Goal: Information Seeking & Learning: Learn about a topic

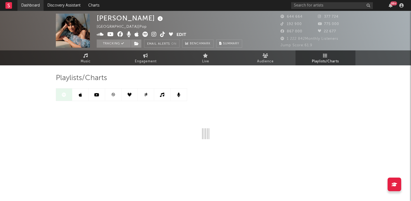
click at [24, 7] on link "Dashboard" at bounding box center [30, 5] width 26 height 11
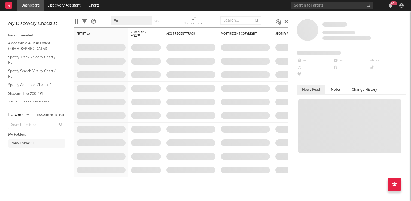
click at [32, 45] on link "Algorithmic A&R Assistant ([GEOGRAPHIC_DATA])" at bounding box center [34, 45] width 52 height 11
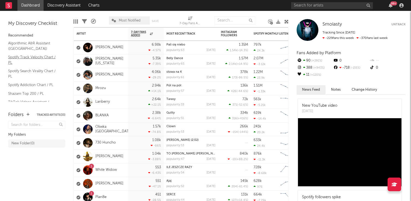
click at [29, 56] on link "Spotify Track Velocity Chart / PL" at bounding box center [34, 59] width 52 height 11
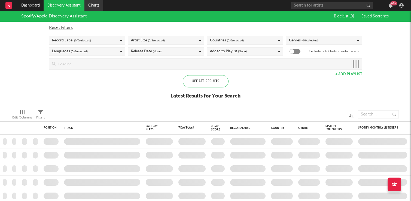
checkbox input "true"
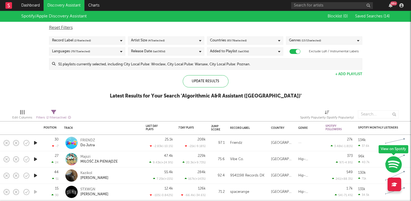
click at [394, 150] on div "View on Spotify" at bounding box center [394, 149] width 30 height 8
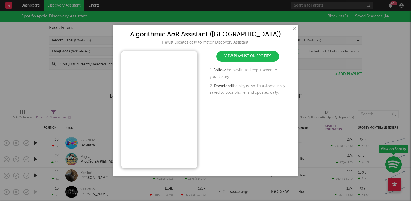
click at [259, 58] on link "View Playlist on Spotify" at bounding box center [247, 56] width 63 height 10
click at [52, 56] on div "× Algorithmic A&R Assistant (Poland) Playlist updates daily to match Discovery …" at bounding box center [205, 100] width 411 height 201
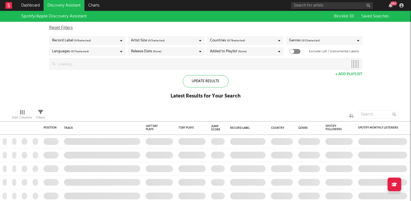
checkbox input "true"
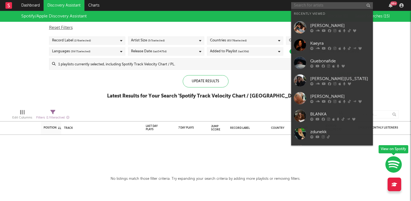
click at [304, 6] on input "text" at bounding box center [332, 5] width 82 height 7
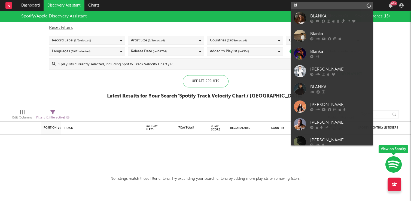
type input "b"
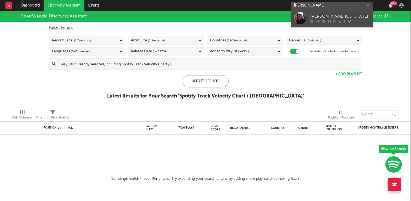
type input "malik mont"
click at [334, 15] on div "[PERSON_NAME][US_STATE]" at bounding box center [340, 16] width 60 height 7
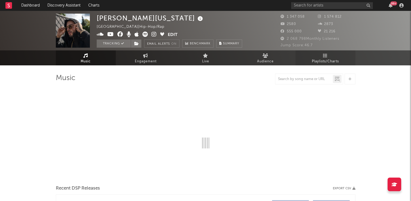
click at [325, 57] on icon at bounding box center [325, 55] width 5 height 4
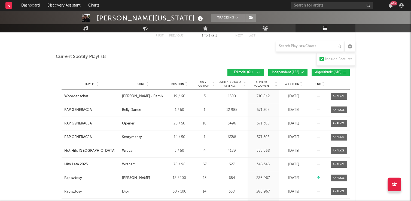
scroll to position [326, 0]
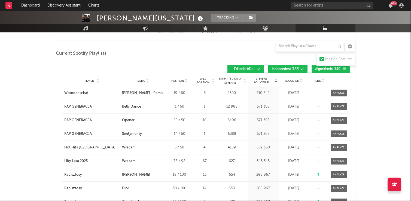
click at [256, 71] on button "Editorial ( 61 )" at bounding box center [246, 68] width 37 height 7
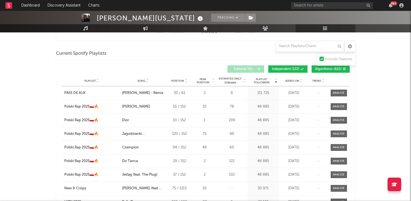
click at [287, 70] on span "Independent ( 122 )" at bounding box center [286, 69] width 28 height 3
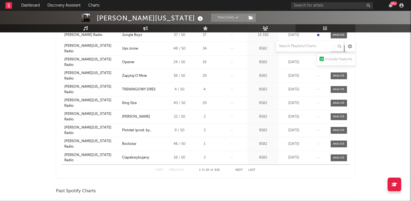
scroll to position [386, 0]
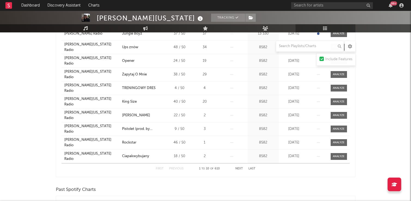
click at [239, 168] on button "Next" at bounding box center [239, 168] width 8 height 3
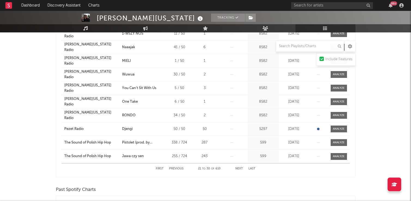
click at [239, 168] on button "Next" at bounding box center [239, 168] width 8 height 3
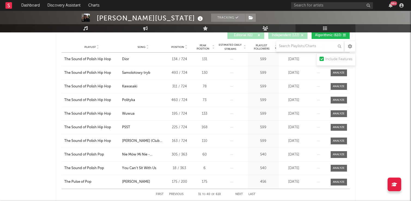
scroll to position [372, 0]
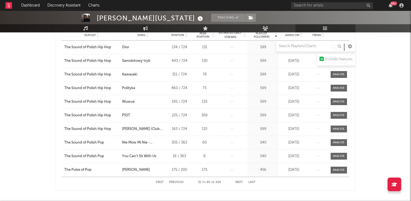
click at [240, 182] on button "Next" at bounding box center [239, 182] width 8 height 3
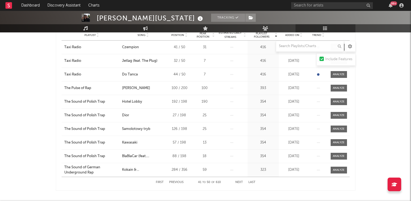
click at [240, 182] on button "Next" at bounding box center [239, 182] width 8 height 3
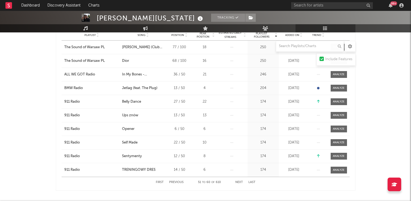
click at [240, 182] on button "Next" at bounding box center [239, 182] width 8 height 3
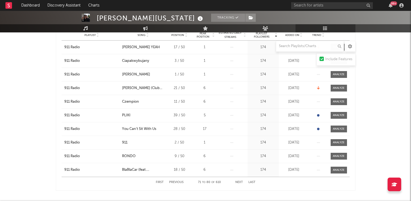
click at [240, 182] on button "Next" at bounding box center [239, 182] width 8 height 3
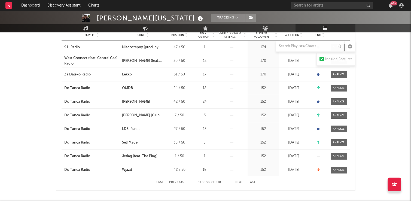
click at [240, 182] on button "Next" at bounding box center [239, 182] width 8 height 3
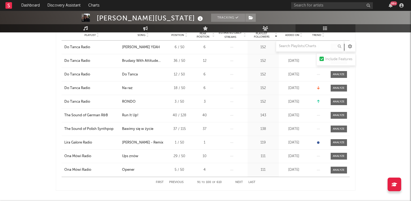
click at [240, 182] on button "Next" at bounding box center [239, 182] width 8 height 3
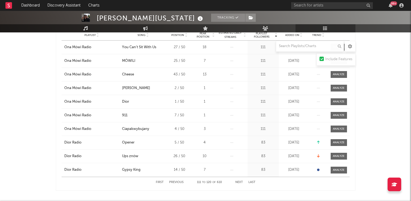
click at [240, 182] on button "Next" at bounding box center [239, 182] width 8 height 3
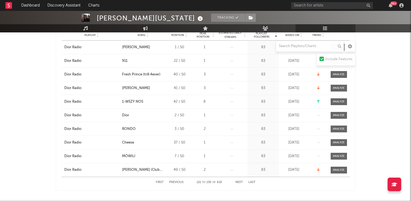
click at [240, 182] on button "Next" at bounding box center [239, 182] width 8 height 3
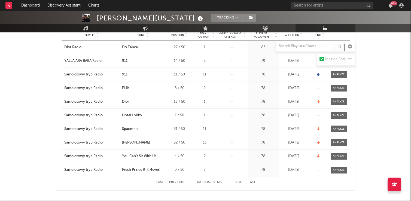
click at [240, 182] on button "Next" at bounding box center [239, 182] width 8 height 3
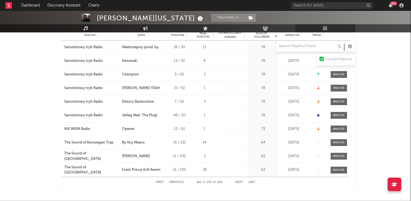
click at [240, 182] on button "Next" at bounding box center [239, 182] width 8 height 3
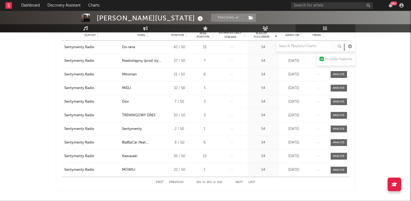
click at [240, 182] on button "Next" at bounding box center [239, 182] width 8 height 3
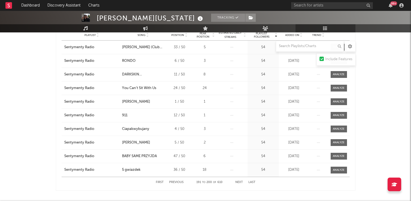
click at [240, 182] on button "Next" at bounding box center [239, 182] width 8 height 3
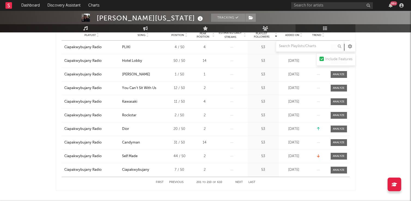
click at [240, 182] on button "Next" at bounding box center [239, 182] width 8 height 3
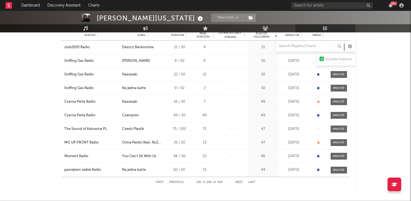
click at [240, 182] on button "Next" at bounding box center [239, 182] width 8 height 3
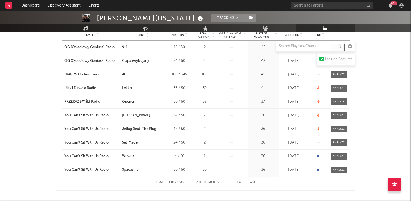
click at [240, 182] on button "Next" at bounding box center [239, 182] width 8 height 3
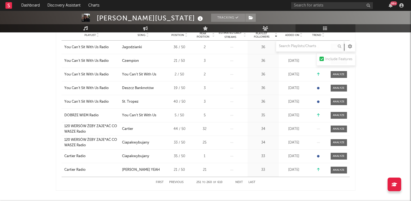
click at [240, 182] on button "Next" at bounding box center [239, 182] width 8 height 3
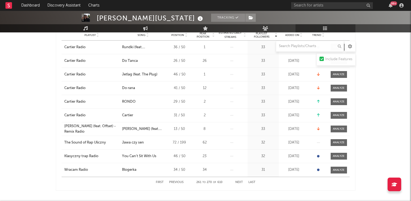
click at [240, 182] on button "Next" at bounding box center [239, 182] width 8 height 3
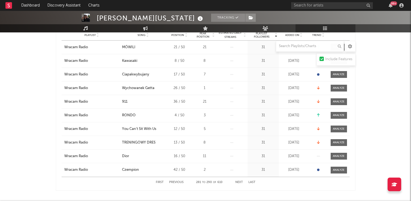
click at [240, 182] on button "Next" at bounding box center [239, 182] width 8 height 3
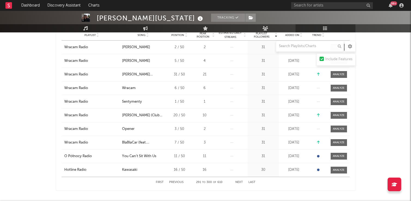
click at [240, 182] on button "Next" at bounding box center [239, 182] width 8 height 3
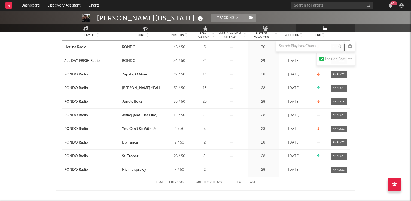
click at [240, 182] on button "Next" at bounding box center [239, 182] width 8 height 3
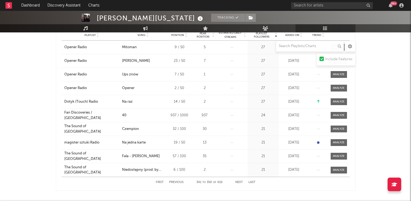
click at [240, 182] on button "Next" at bounding box center [239, 182] width 8 height 3
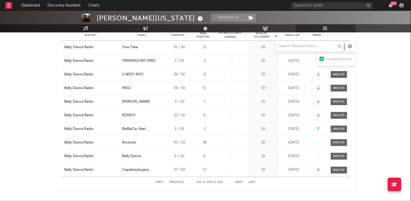
click at [240, 182] on button "Next" at bounding box center [239, 182] width 8 height 3
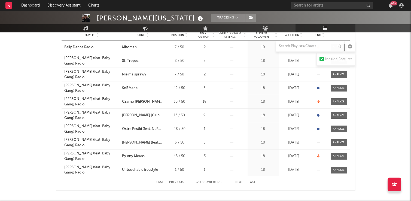
click at [240, 182] on button "Next" at bounding box center [239, 182] width 8 height 3
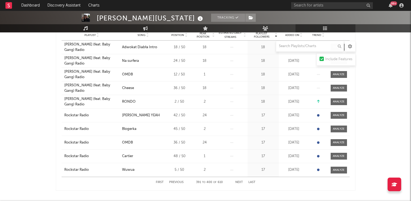
click at [240, 182] on button "Next" at bounding box center [239, 182] width 8 height 3
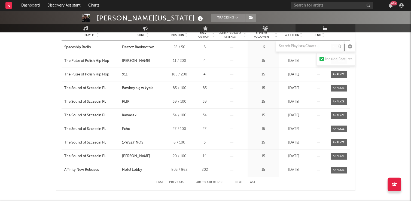
click at [240, 182] on button "Next" at bounding box center [239, 182] width 8 height 3
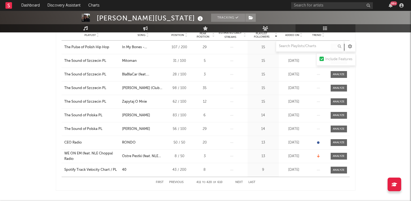
click at [240, 182] on button "Next" at bounding box center [239, 182] width 8 height 3
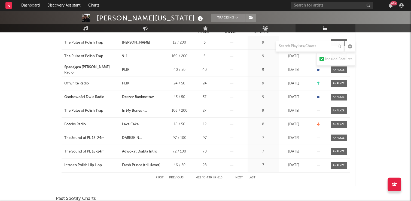
scroll to position [384, 0]
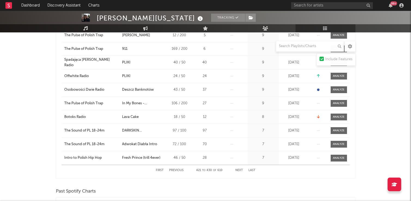
click at [240, 169] on div "First Previous 421 to 430 of 610 Next Last" at bounding box center [206, 170] width 100 height 11
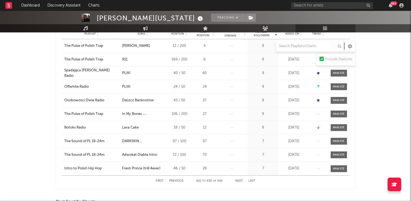
scroll to position [390, 0]
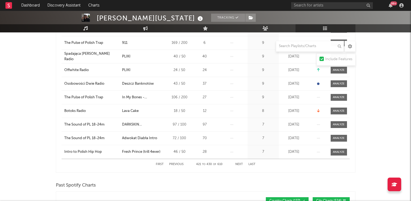
click at [174, 165] on button "Previous" at bounding box center [176, 164] width 14 height 3
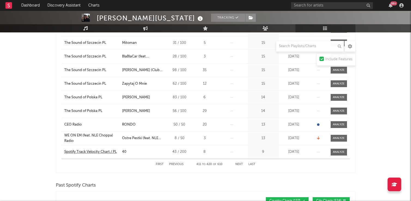
click at [107, 152] on div "Spotify Track Velocity Chart / PL" at bounding box center [90, 151] width 53 height 5
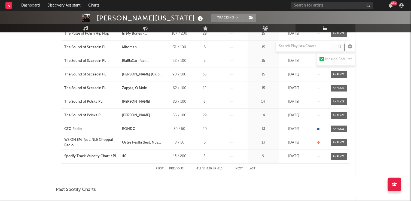
click at [8, 6] on rect at bounding box center [8, 5] width 7 height 7
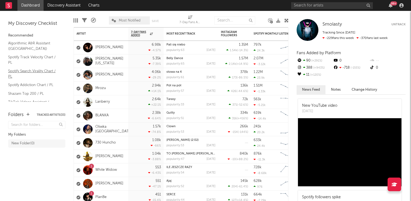
click at [31, 70] on link "Spotify Search Virality Chart / PL" at bounding box center [34, 73] width 52 height 11
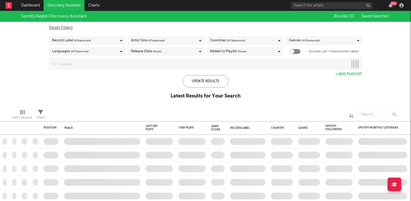
checkbox input "true"
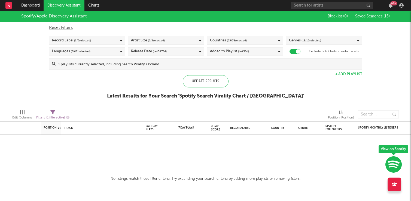
click at [396, 163] on icon "button" at bounding box center [394, 164] width 16 height 17
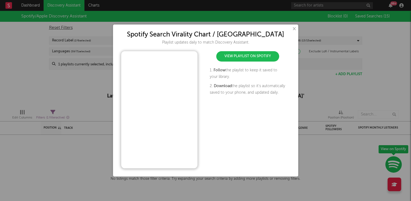
click at [259, 56] on link "View Playlist on Spotify" at bounding box center [247, 56] width 63 height 10
click at [293, 28] on button "×" at bounding box center [294, 29] width 6 height 6
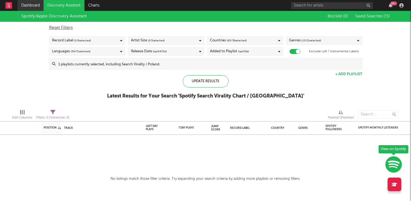
click at [25, 4] on link "Dashboard" at bounding box center [30, 5] width 26 height 11
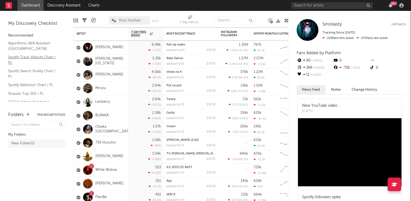
click at [35, 56] on link "Spotify Track Velocity Chart / PL" at bounding box center [34, 59] width 52 height 11
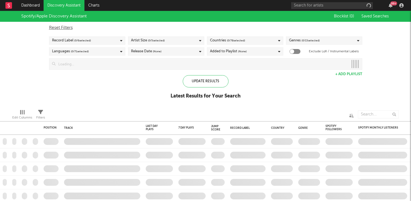
checkbox input "true"
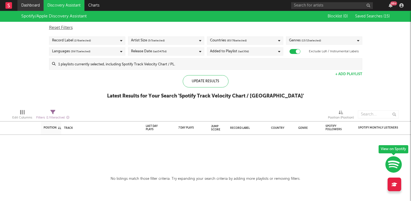
click at [32, 7] on link "Dashboard" at bounding box center [30, 5] width 26 height 11
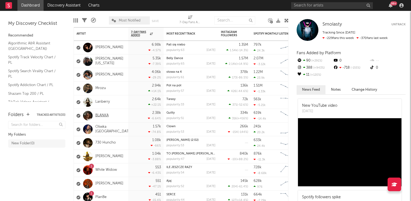
click at [102, 117] on link "BLANKA" at bounding box center [101, 115] width 13 height 5
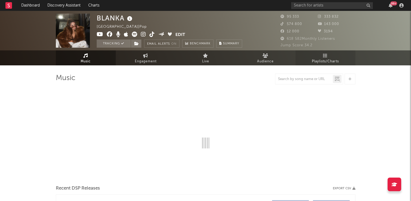
click at [325, 56] on icon at bounding box center [325, 55] width 5 height 4
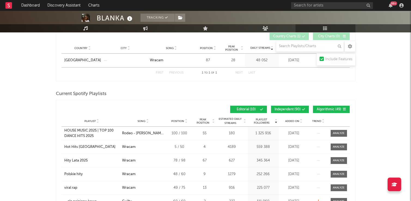
scroll to position [100, 0]
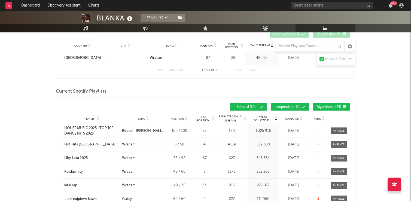
click at [289, 106] on span "Independent ( 90 )" at bounding box center [288, 106] width 26 height 3
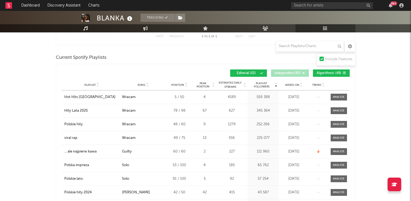
scroll to position [123, 0]
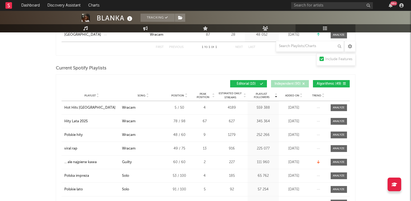
click at [327, 83] on span "Algorithmic ( 49 )" at bounding box center [329, 83] width 25 height 3
click at [248, 83] on span "Editorial ( 10 )" at bounding box center [246, 83] width 25 height 3
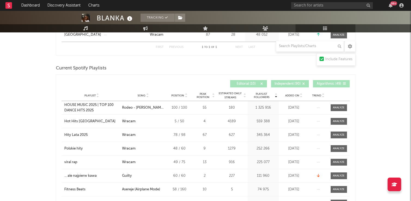
click at [323, 83] on span "Algorithmic ( 49 )" at bounding box center [329, 83] width 25 height 3
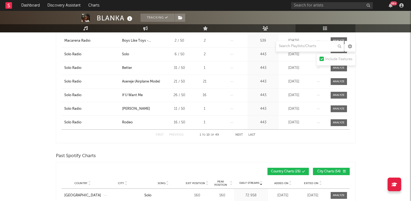
scroll to position [231, 0]
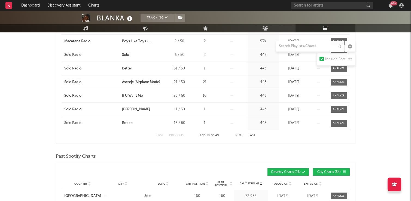
click at [239, 135] on button "Next" at bounding box center [239, 135] width 8 height 3
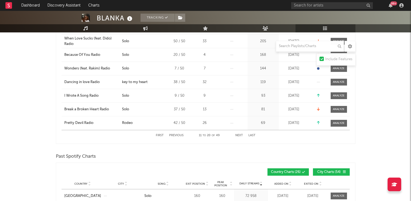
click at [239, 135] on button "Next" at bounding box center [239, 135] width 8 height 3
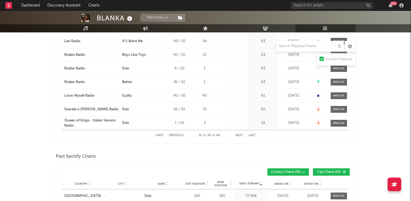
click at [239, 135] on button "Next" at bounding box center [239, 135] width 8 height 3
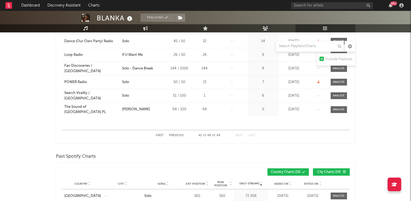
click at [239, 135] on button "Next" at bounding box center [239, 135] width 8 height 3
click at [98, 68] on div "Fan Discoveries / [GEOGRAPHIC_DATA]" at bounding box center [91, 68] width 55 height 11
